Goal: Information Seeking & Learning: Find specific fact

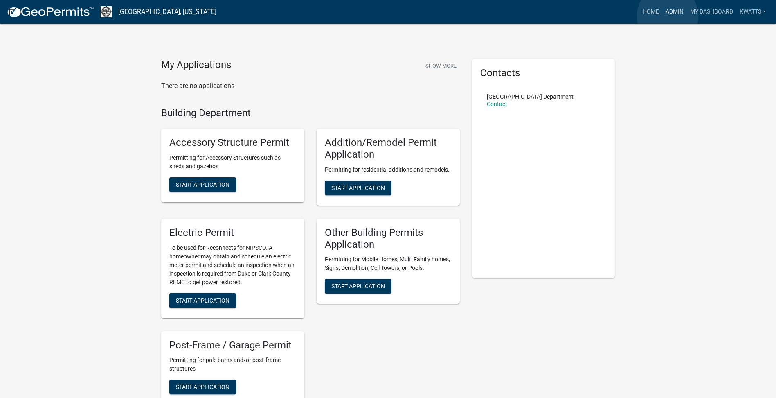
click at [668, 16] on link "Admin" at bounding box center [674, 12] width 25 height 16
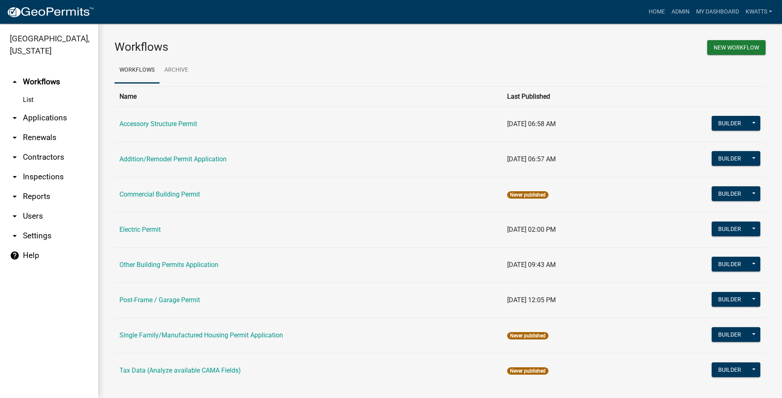
click at [18, 158] on icon "arrow_drop_down" at bounding box center [15, 157] width 10 height 10
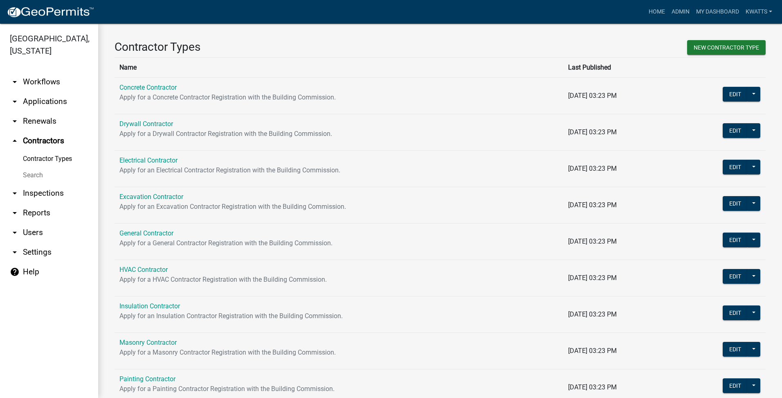
click at [25, 171] on link "Search" at bounding box center [49, 175] width 98 height 16
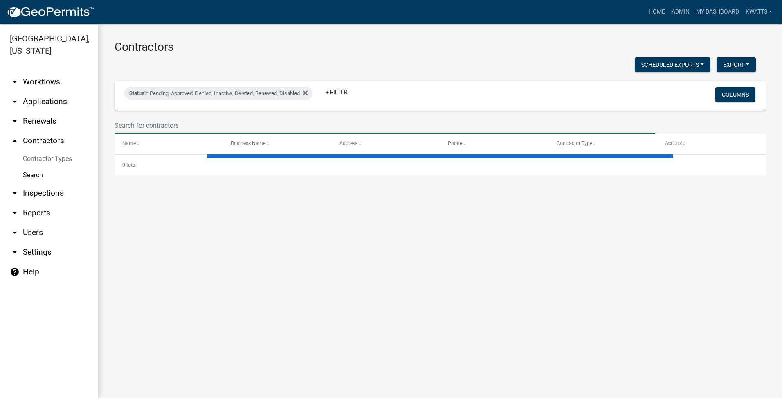
select select "3: 100"
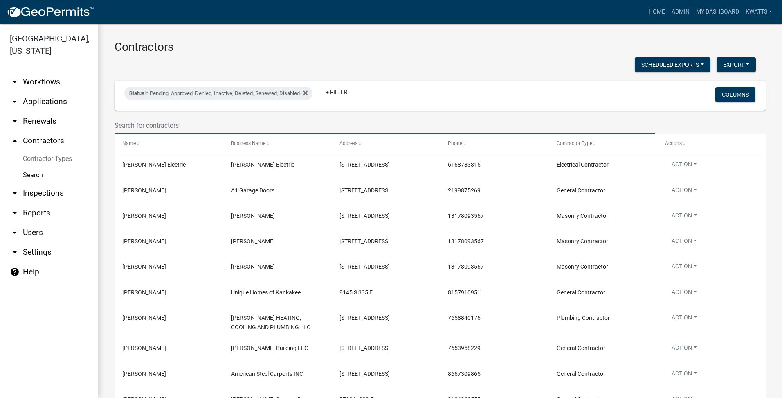
click at [141, 131] on input "text" at bounding box center [385, 125] width 541 height 17
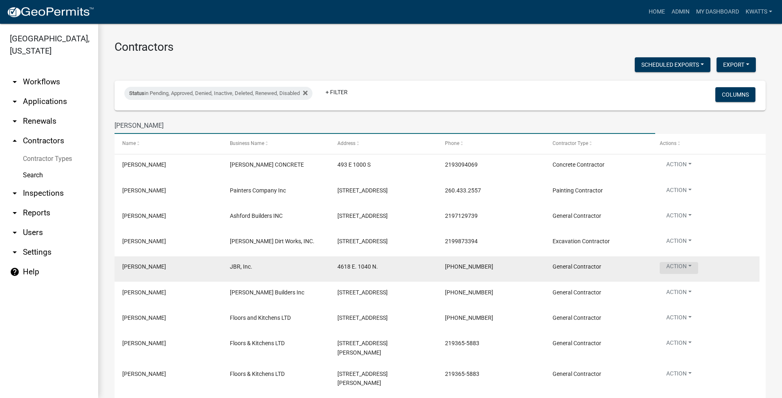
type input "jeff"
click at [678, 172] on button "Action" at bounding box center [679, 166] width 38 height 12
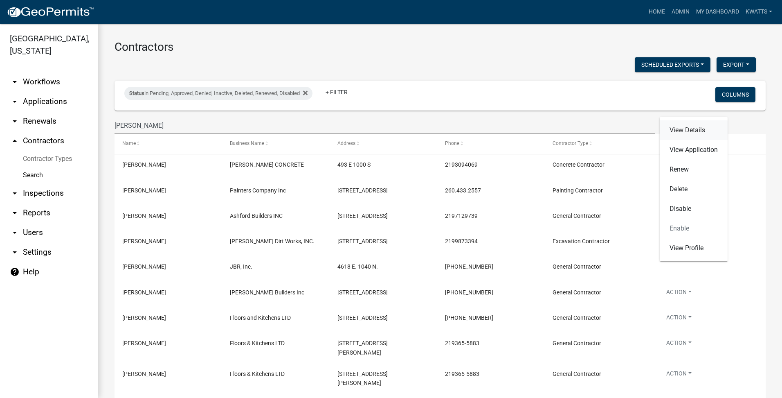
click at [694, 131] on link "View Details" at bounding box center [694, 130] width 68 height 20
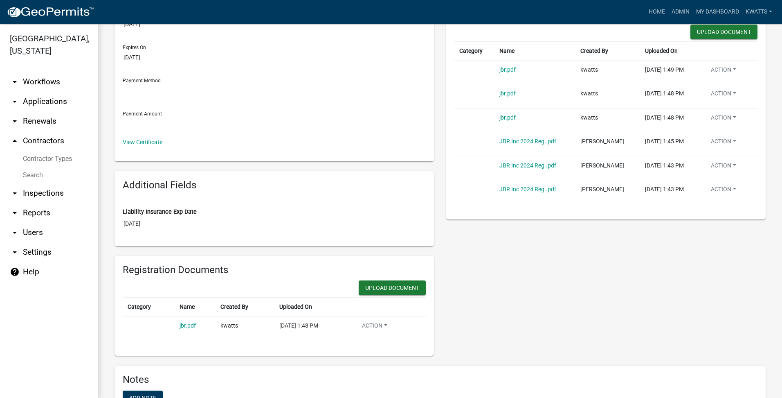
scroll to position [205, 0]
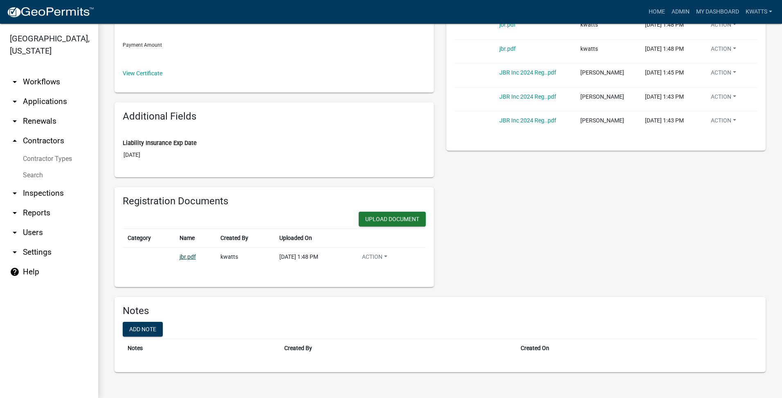
click at [189, 254] on link "jbr.pdf" at bounding box center [188, 256] width 16 height 7
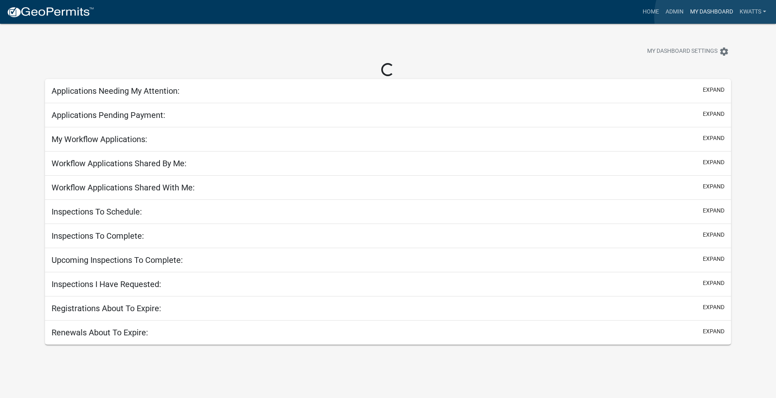
click at [717, 16] on link "My Dashboard" at bounding box center [712, 12] width 50 height 16
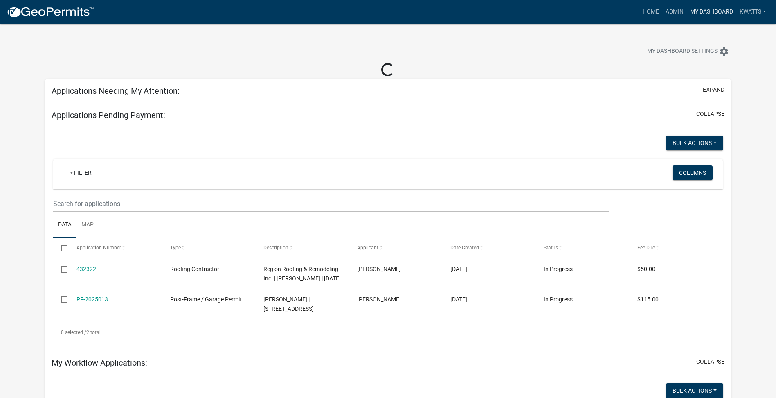
click at [720, 5] on link "My Dashboard" at bounding box center [712, 12] width 50 height 16
click at [671, 10] on link "Admin" at bounding box center [674, 12] width 25 height 16
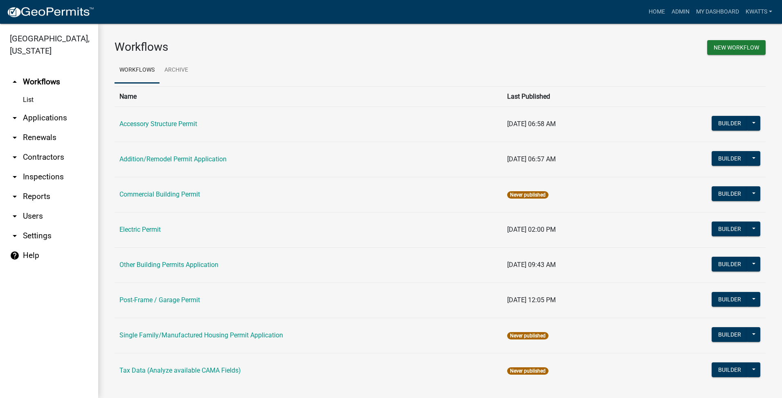
click at [53, 155] on link "arrow_drop_down Contractors" at bounding box center [49, 157] width 98 height 20
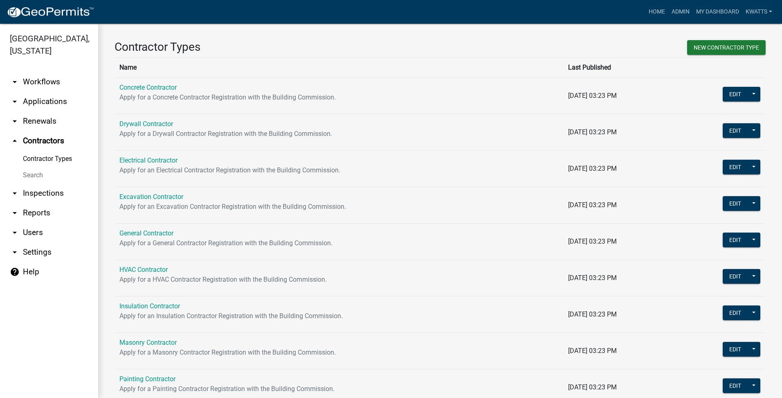
click at [50, 166] on link "Contractor Types" at bounding box center [49, 159] width 98 height 16
click at [34, 176] on link "Search" at bounding box center [49, 175] width 98 height 16
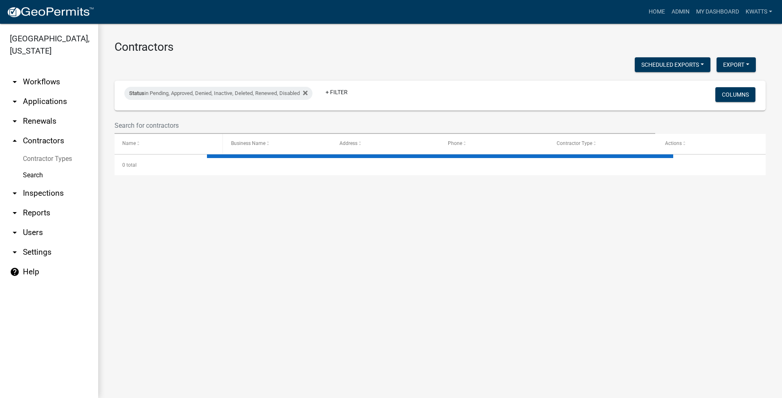
select select "3: 100"
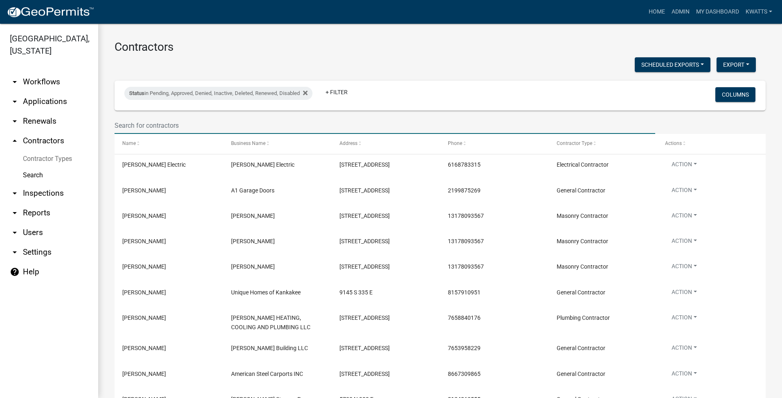
click at [180, 128] on input "text" at bounding box center [385, 125] width 541 height 17
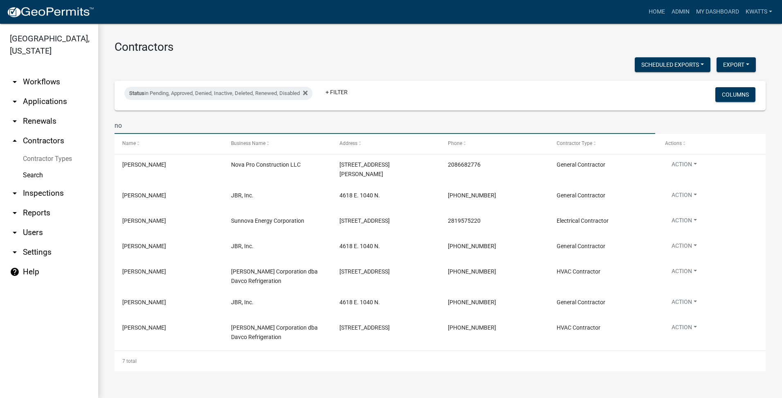
type input "n"
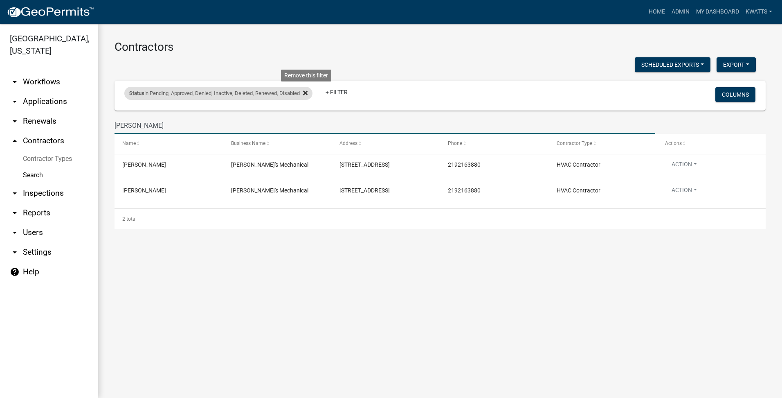
click at [304, 88] on fa-icon at bounding box center [304, 93] width 8 height 13
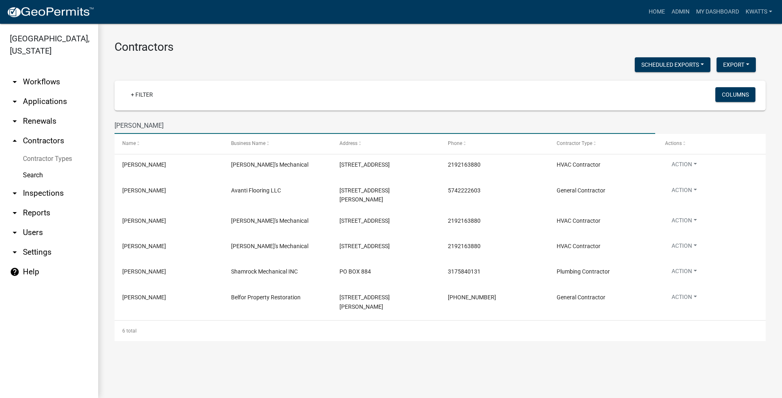
click at [160, 132] on input "[PERSON_NAME]" at bounding box center [385, 125] width 541 height 17
type input "d"
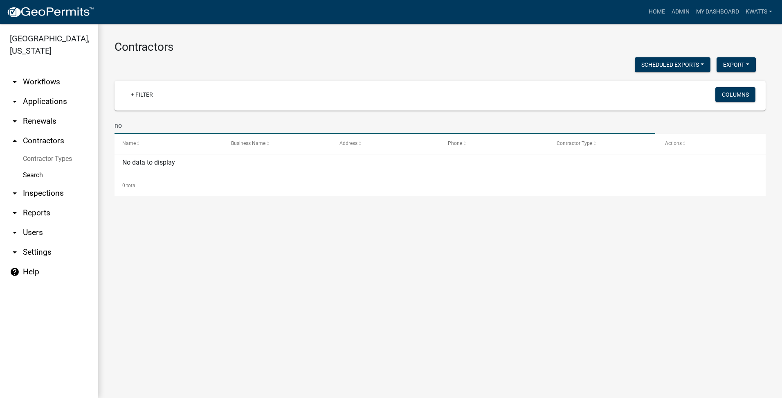
type input "n"
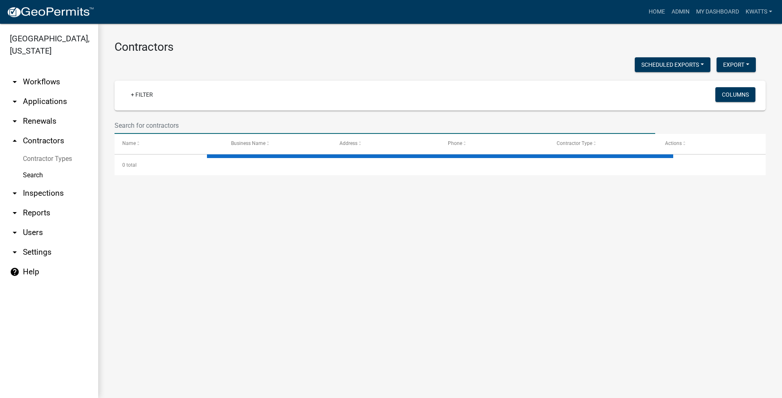
select select "3: 100"
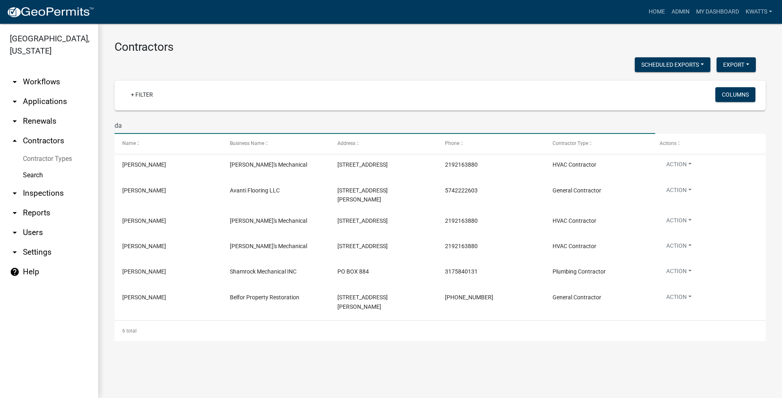
type input "d"
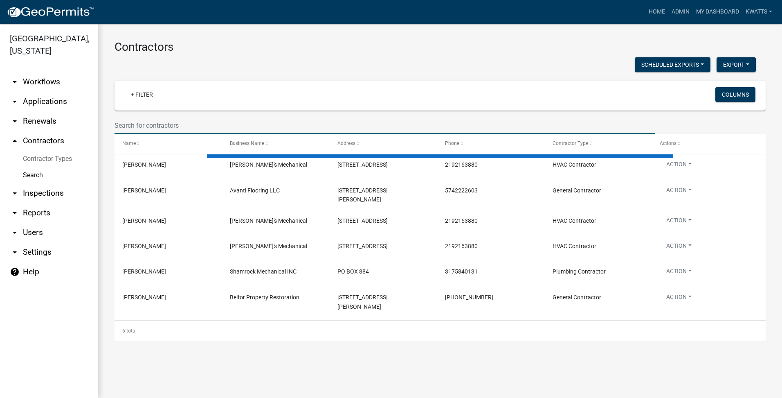
select select "3: 100"
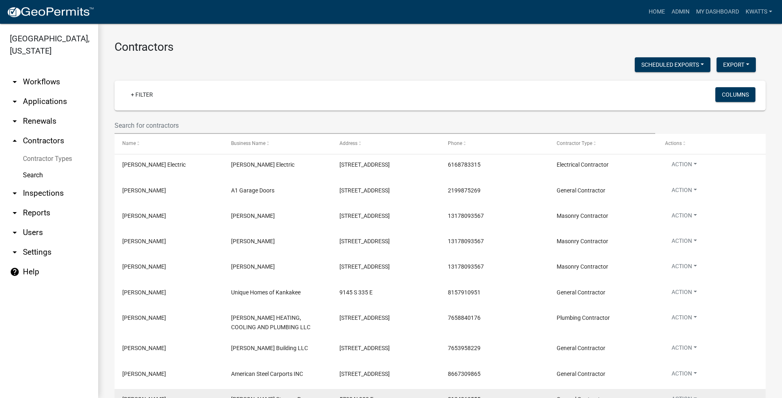
click at [192, 396] on div "[PERSON_NAME]" at bounding box center [168, 398] width 93 height 9
